Goal: Task Accomplishment & Management: Manage account settings

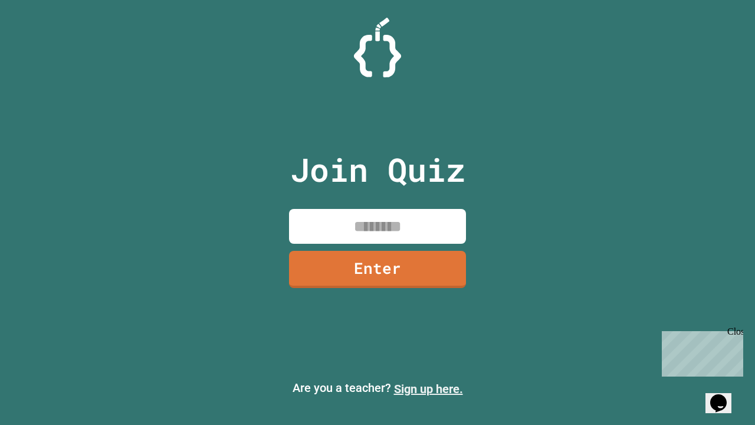
click at [428, 389] on link "Sign up here." at bounding box center [428, 389] width 69 height 14
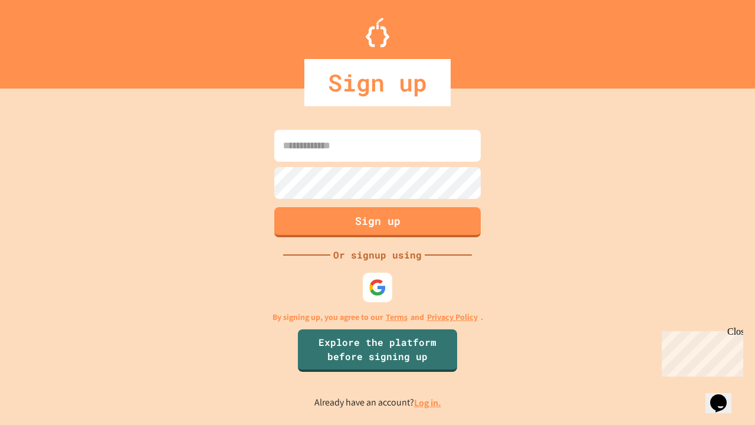
click at [428, 402] on link "Log in." at bounding box center [427, 403] width 27 height 12
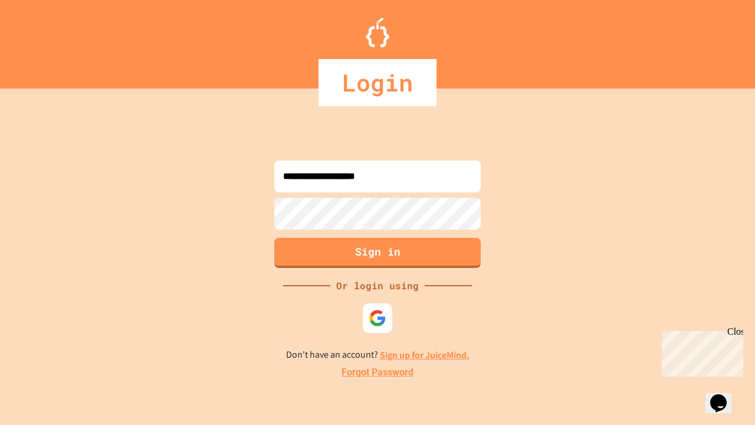
type input "**********"
